Goal: Information Seeking & Learning: Learn about a topic

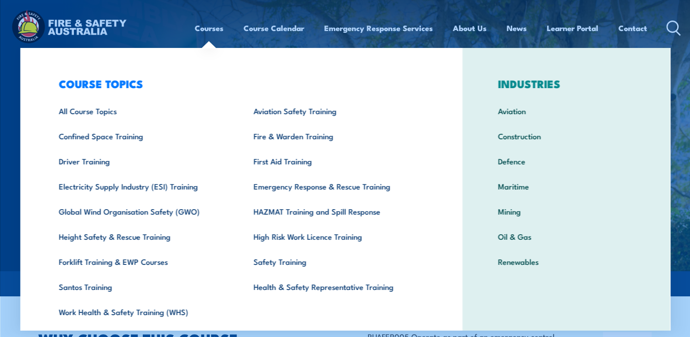
click at [211, 28] on link "Courses" at bounding box center [209, 28] width 29 height 24
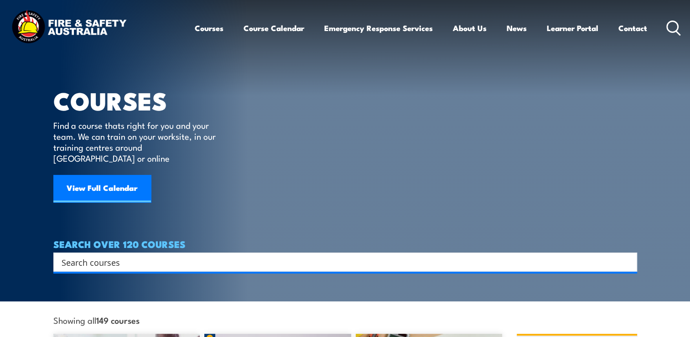
click at [63, 255] on input "Search input" at bounding box center [340, 262] width 556 height 14
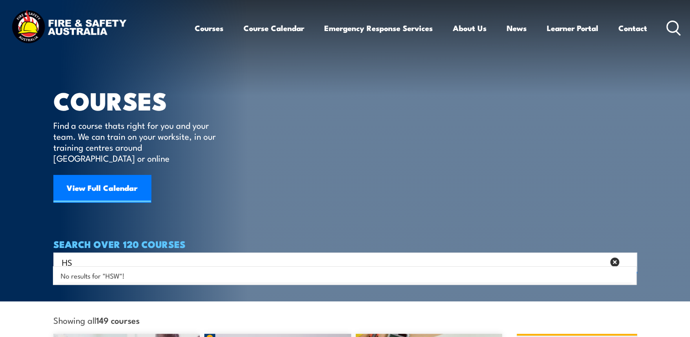
type input "H"
type input "S"
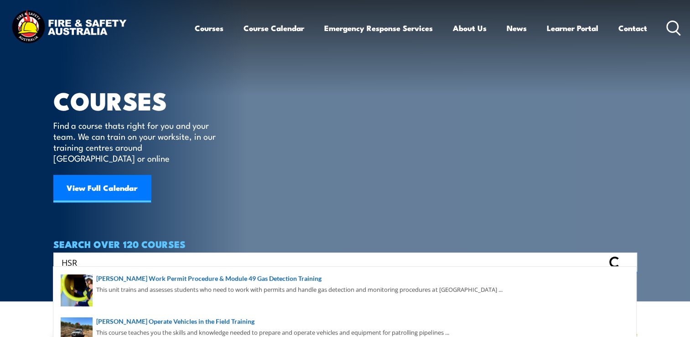
type input "HSR"
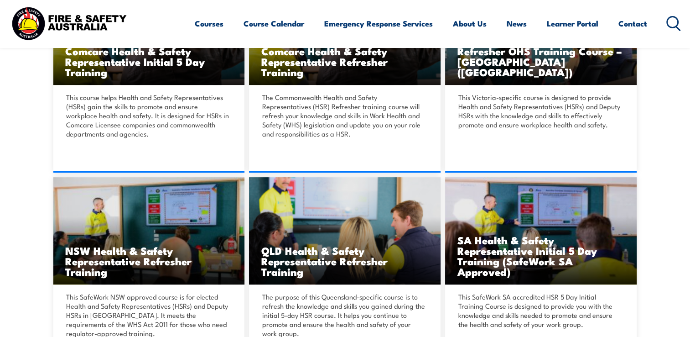
scroll to position [334, 0]
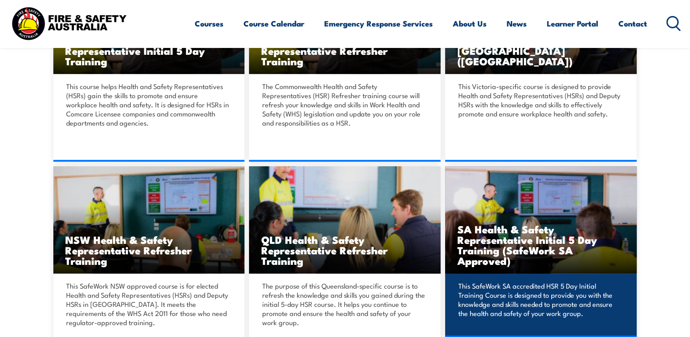
click at [520, 238] on h3 "SA Health & Safety Representative Initial 5 Day Training (SafeWork SA Approved)" at bounding box center [541, 245] width 168 height 42
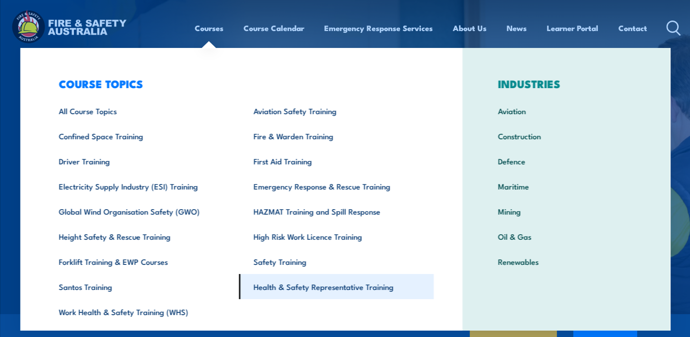
click at [300, 286] on link "Health & Safety Representative Training" at bounding box center [336, 286] width 195 height 25
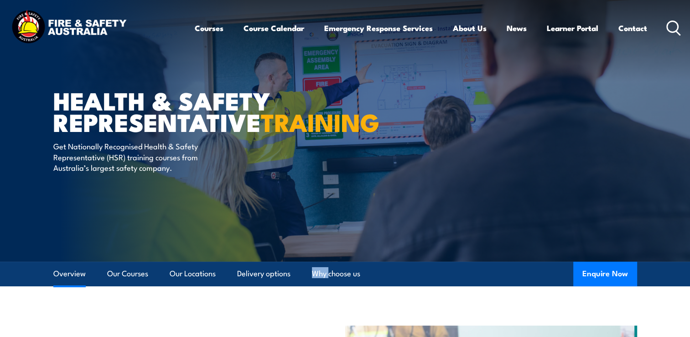
click at [66, 271] on link "Overview" at bounding box center [69, 273] width 32 height 24
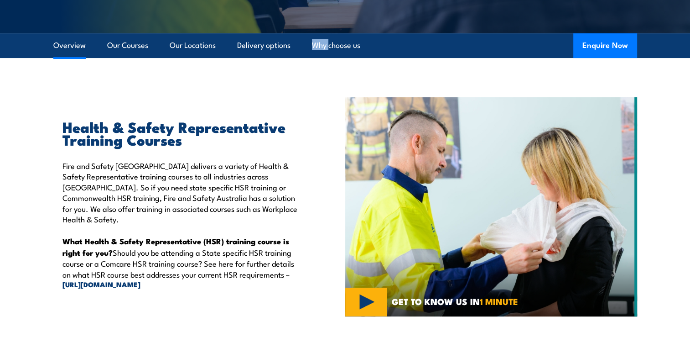
scroll to position [230, 0]
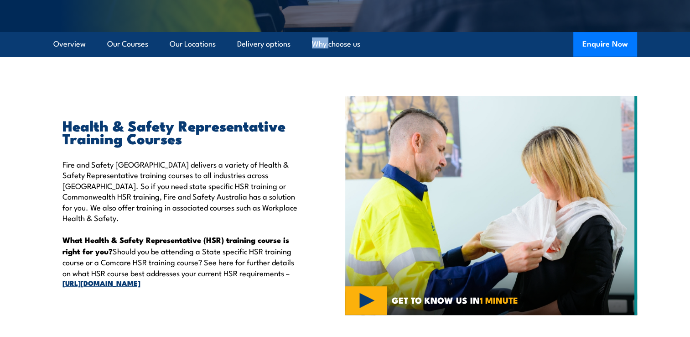
click at [157, 278] on link "[URL][DOMAIN_NAME]" at bounding box center [183, 283] width 241 height 10
